Goal: Task Accomplishment & Management: Manage account settings

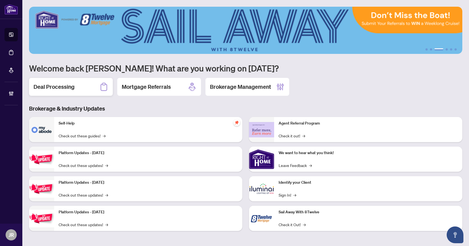
click at [47, 88] on h2 "Deal Processing" at bounding box center [53, 87] width 41 height 8
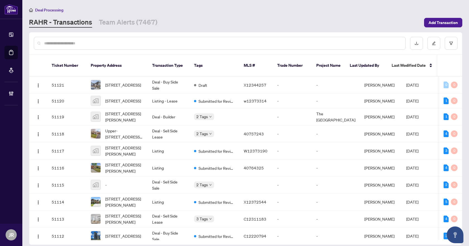
click at [148, 40] on input "text" at bounding box center [222, 43] width 356 height 6
click at [134, 38] on div at bounding box center [219, 43] width 371 height 13
click at [131, 45] on input "text" at bounding box center [222, 43] width 356 height 6
paste input "*****"
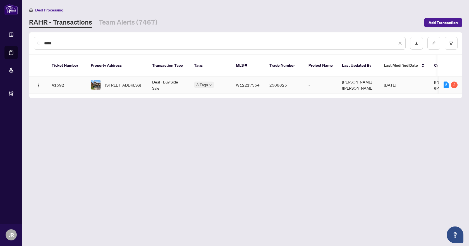
type input "*****"
click at [162, 80] on td "Deal - Buy Side Sale" at bounding box center [169, 84] width 42 height 17
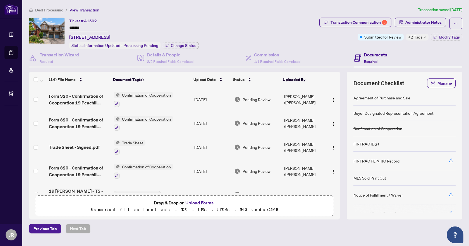
click at [411, 34] on span "+2 Tags" at bounding box center [415, 37] width 14 height 6
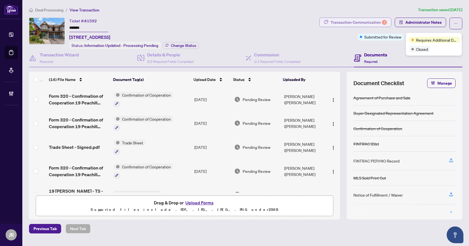
click at [364, 21] on div "Transaction Communication 3" at bounding box center [358, 22] width 56 height 9
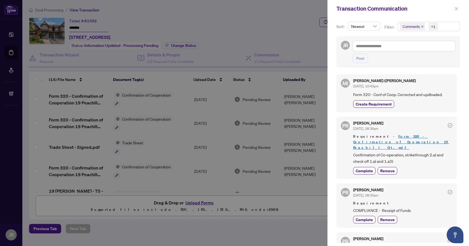
click at [459, 8] on button "button" at bounding box center [455, 8] width 7 height 7
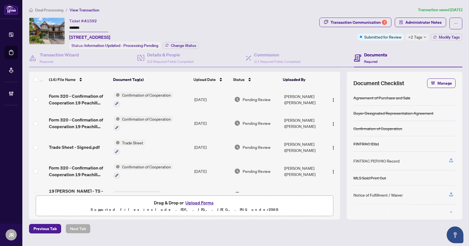
click at [79, 28] on input "*******" at bounding box center [88, 28] width 39 height 8
click at [62, 67] on div "Transaction Wizard Required Details & People 2/2 Required Fields Completed Comm…" at bounding box center [245, 134] width 433 height 170
click at [175, 64] on div "Details & People 2/2 Required Fields Completed" at bounding box center [191, 58] width 108 height 18
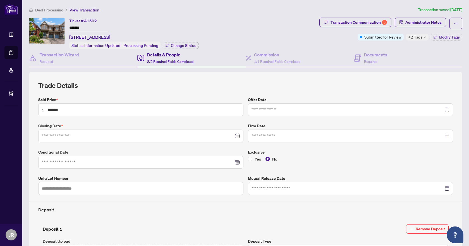
type input "**********"
click at [70, 54] on h4 "Transaction Wizard" at bounding box center [59, 54] width 39 height 7
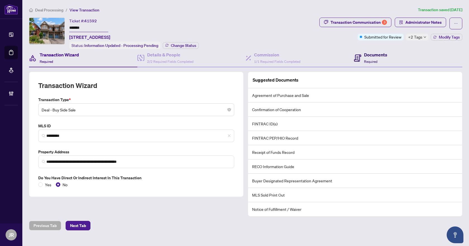
click at [364, 57] on div "Documents Required" at bounding box center [375, 57] width 23 height 13
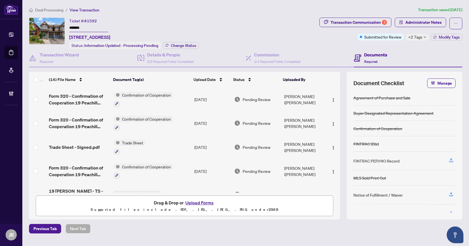
click at [56, 9] on span "Deal Processing" at bounding box center [49, 10] width 28 height 5
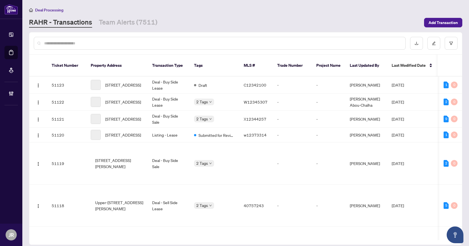
click at [109, 42] on input "text" at bounding box center [222, 43] width 356 height 6
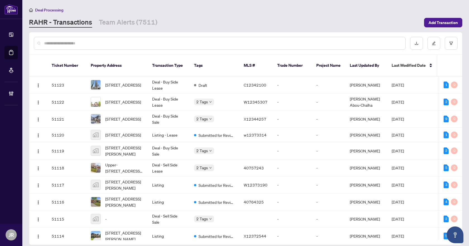
click at [129, 44] on input "text" at bounding box center [222, 43] width 356 height 6
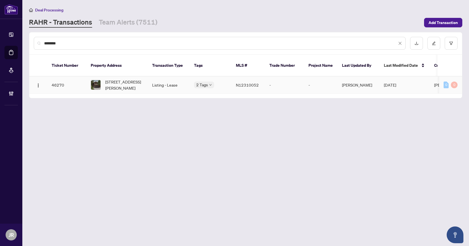
type input "********"
click at [151, 77] on td "Listing - Lease" at bounding box center [169, 84] width 42 height 17
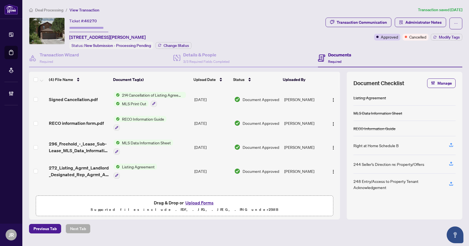
click at [54, 11] on span "Deal Processing" at bounding box center [49, 10] width 28 height 5
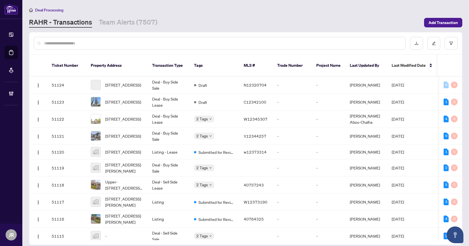
click at [103, 43] on input "text" at bounding box center [222, 43] width 356 height 6
click at [78, 41] on input "text" at bounding box center [222, 43] width 356 height 6
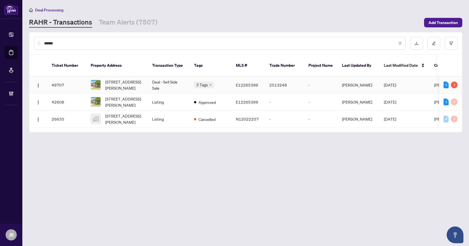
type input "******"
click at [179, 80] on td "Deal - Sell Side Sale" at bounding box center [169, 84] width 42 height 17
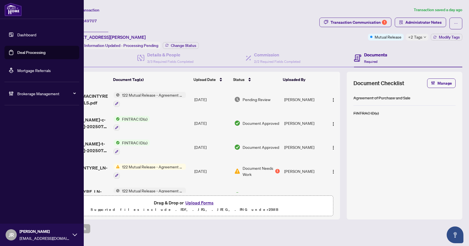
click at [32, 68] on link "Mortgage Referrals" at bounding box center [33, 70] width 33 height 5
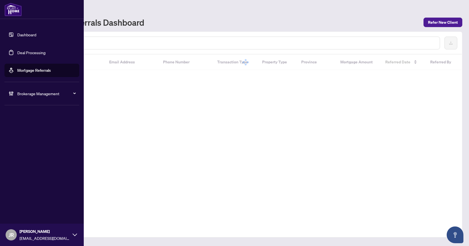
click at [42, 91] on span "Brokerage Management" at bounding box center [46, 93] width 58 height 6
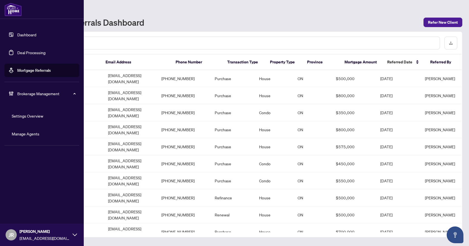
click at [32, 133] on link "Manage Agents" at bounding box center [26, 133] width 28 height 5
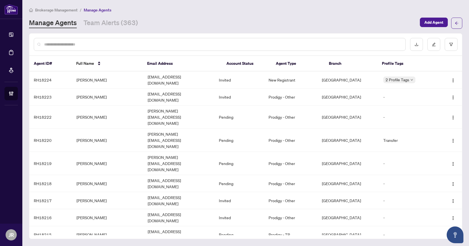
click at [128, 41] on input "text" at bounding box center [222, 44] width 356 height 6
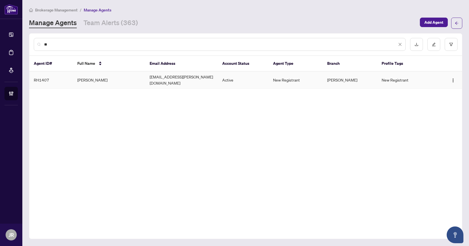
type input "*"
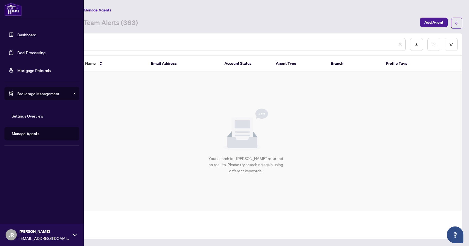
click at [30, 134] on link "Manage Agents" at bounding box center [26, 133] width 28 height 5
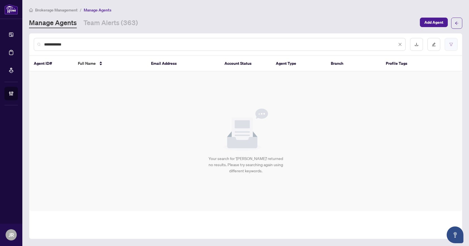
click at [455, 46] on button "button" at bounding box center [450, 44] width 13 height 13
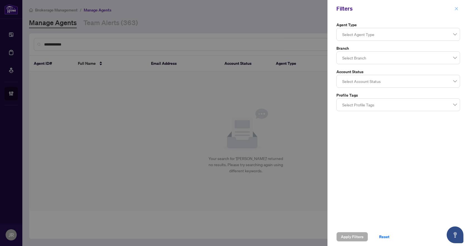
click at [454, 6] on button "button" at bounding box center [455, 8] width 7 height 7
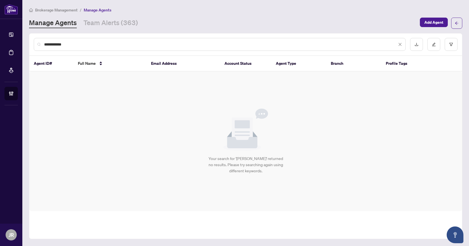
click at [90, 45] on input "**********" at bounding box center [220, 44] width 353 height 6
type input "*"
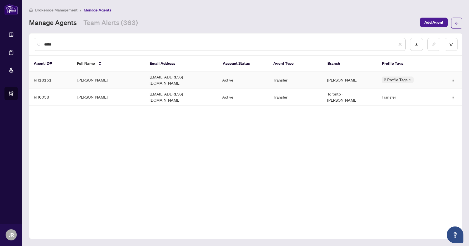
type input "*****"
click at [148, 81] on td "[EMAIL_ADDRESS][DOMAIN_NAME]" at bounding box center [181, 79] width 73 height 17
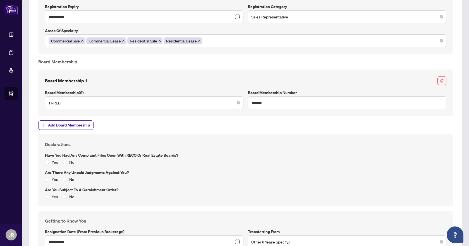
scroll to position [641, 0]
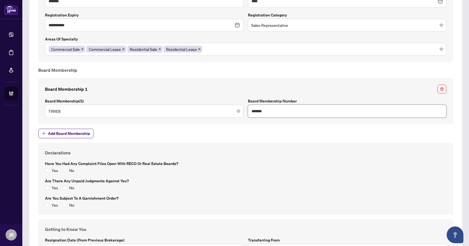
click at [260, 109] on input "*******" at bounding box center [347, 111] width 198 height 13
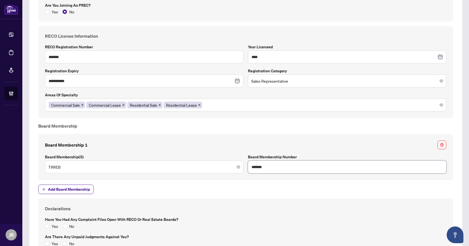
scroll to position [558, 0]
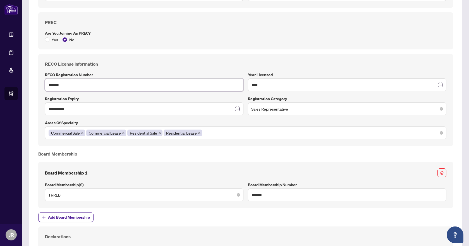
click at [55, 85] on input "*******" at bounding box center [144, 84] width 198 height 13
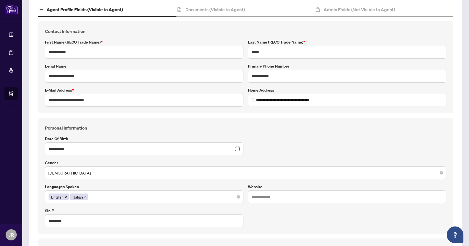
scroll to position [0, 0]
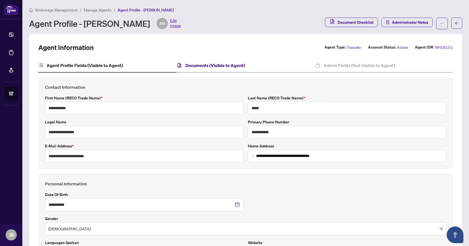
drag, startPoint x: 217, startPoint y: 63, endPoint x: 217, endPoint y: 67, distance: 4.7
click at [217, 63] on h4 "Documents (Visible to Agent)" at bounding box center [214, 65] width 59 height 7
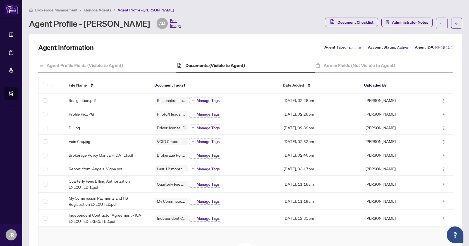
click at [108, 9] on span "Manage Agents" at bounding box center [98, 10] width 28 height 5
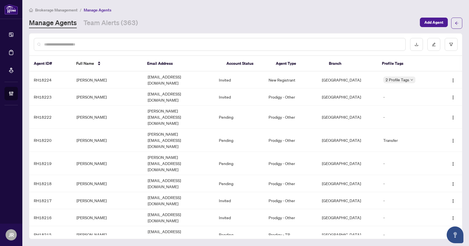
click at [102, 46] on input "text" at bounding box center [222, 44] width 356 height 6
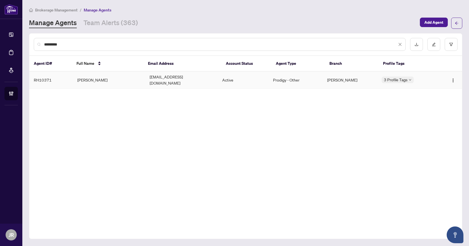
type input "*********"
click at [181, 80] on td "[EMAIL_ADDRESS][DOMAIN_NAME]" at bounding box center [181, 79] width 73 height 17
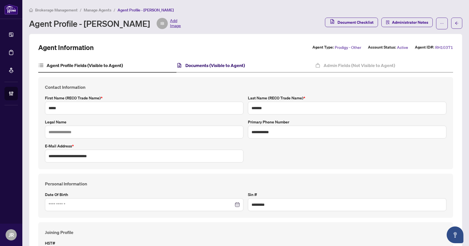
click at [225, 64] on h4 "Documents (Visible to Agent)" at bounding box center [214, 65] width 59 height 7
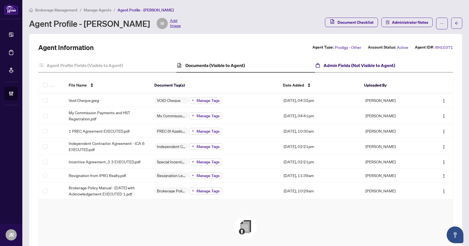
click at [324, 65] on h4 "Admin Fields (Not Visible to Agent)" at bounding box center [358, 65] width 71 height 7
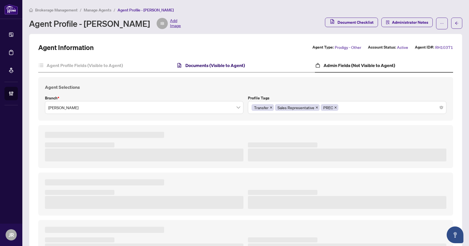
click at [240, 67] on h4 "Documents (Visible to Agent)" at bounding box center [214, 65] width 59 height 7
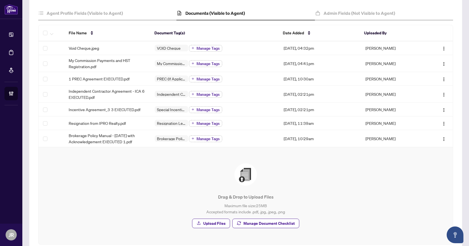
scroll to position [83, 0]
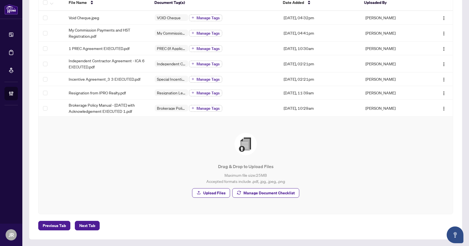
click at [268, 199] on div "Drag & Drop to Upload Files Maximum file size: 25 MB Accepted formats include .…" at bounding box center [246, 165] width 392 height 75
click at [275, 193] on span "Manage Document Checklist" at bounding box center [268, 192] width 51 height 9
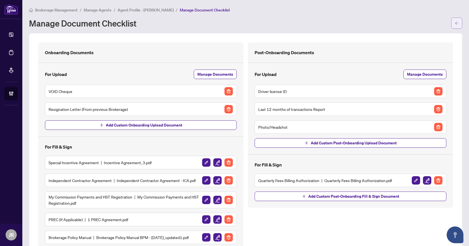
click at [455, 22] on icon "arrow-left" at bounding box center [456, 22] width 3 height 3
